Goal: Task Accomplishment & Management: Use online tool/utility

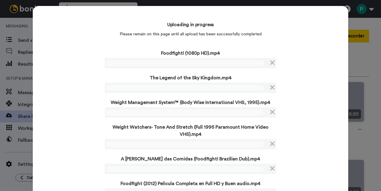
click at [81, 111] on div "Uploading in progress Please remain on this page until all upload has been succ…" at bounding box center [191, 108] width 316 height 205
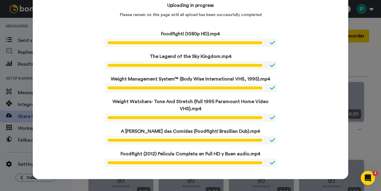
scroll to position [19, 0]
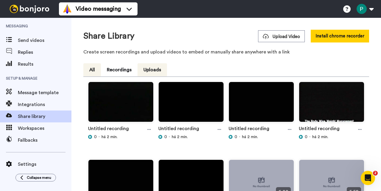
click at [96, 74] on button "All" at bounding box center [92, 69] width 18 height 13
